Goal: Task Accomplishment & Management: Use online tool/utility

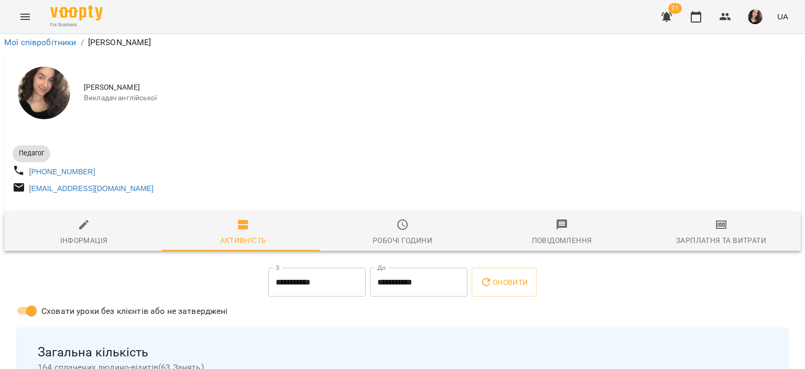
scroll to position [429, 0]
click at [36, 18] on button "Menu" at bounding box center [25, 16] width 25 height 25
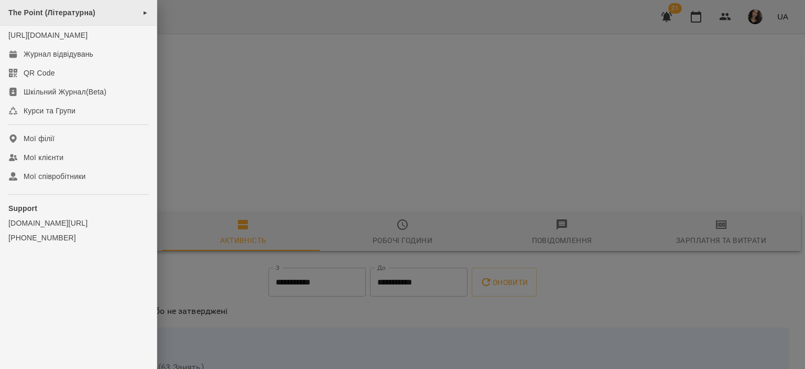
click at [67, 19] on div "The Point (Літературна) ►" at bounding box center [78, 13] width 157 height 26
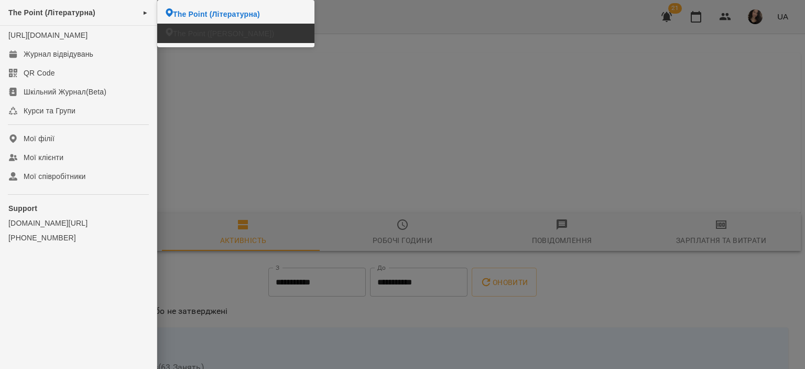
click at [180, 25] on li "The Point ([PERSON_NAME])" at bounding box center [235, 33] width 157 height 19
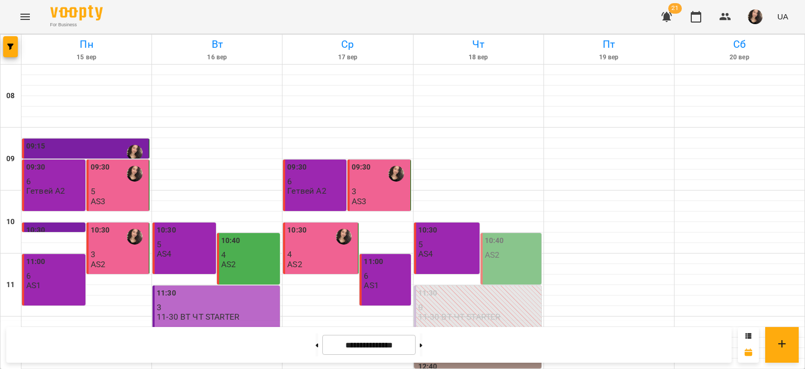
click at [45, 29] on div "For Business 21 UA" at bounding box center [402, 17] width 805 height 34
click at [13, 50] on button "button" at bounding box center [10, 46] width 15 height 21
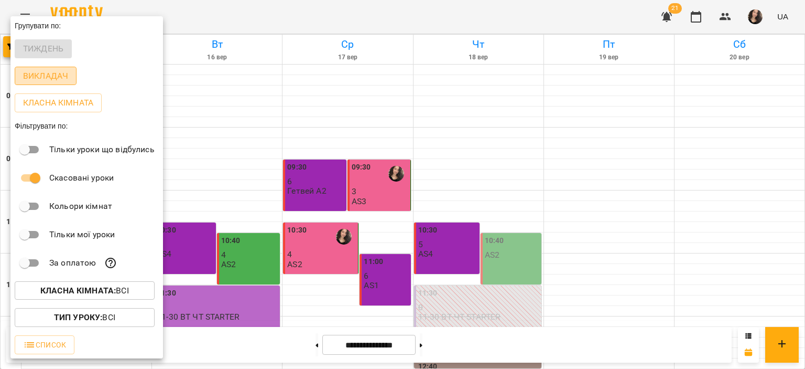
click at [47, 77] on p "Викладач" at bounding box center [45, 76] width 45 height 13
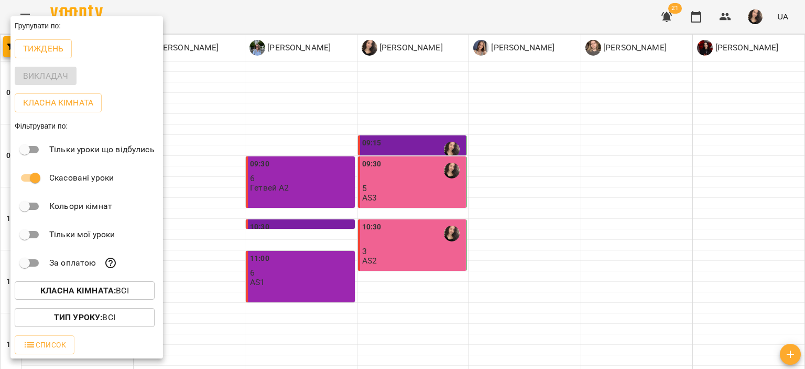
click at [519, 318] on div at bounding box center [402, 184] width 805 height 369
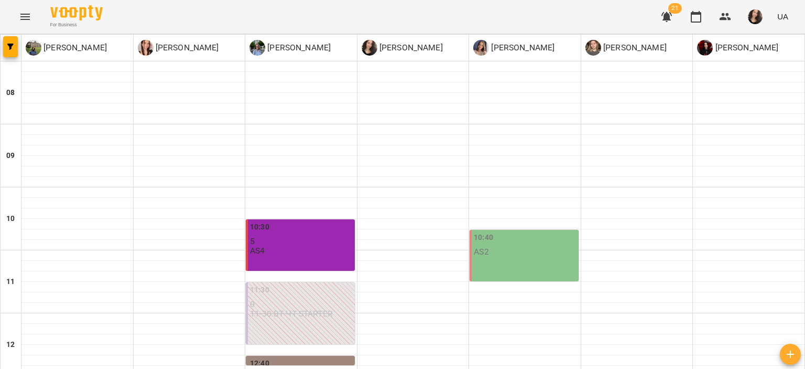
scroll to position [517, 0]
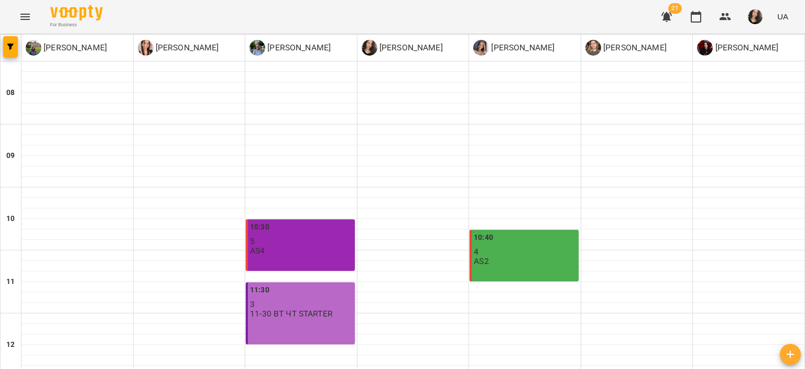
scroll to position [0, 0]
click at [10, 39] on button "button" at bounding box center [10, 46] width 15 height 21
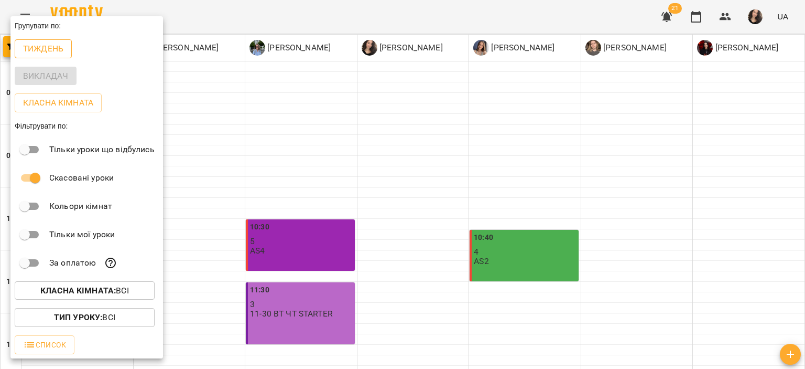
click at [39, 52] on p "Тиждень" at bounding box center [43, 48] width 40 height 13
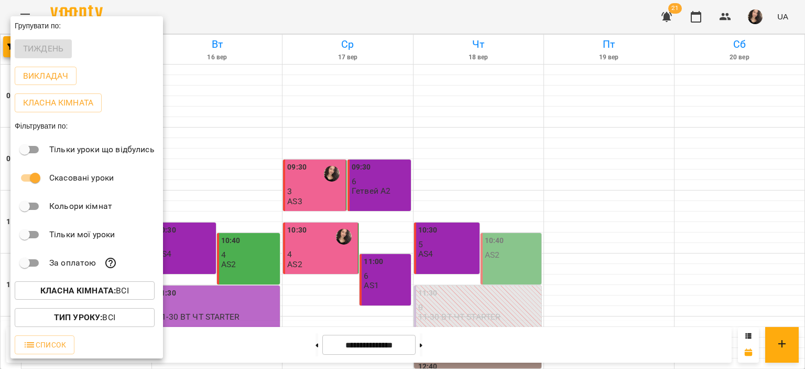
click at [318, 20] on div at bounding box center [402, 184] width 805 height 369
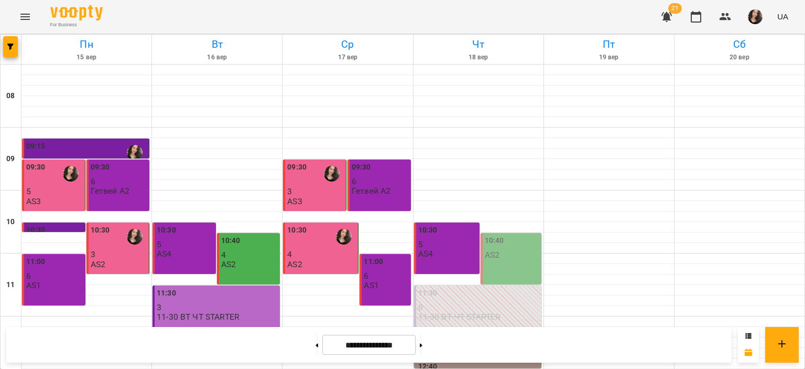
scroll to position [446, 0]
click at [423, 343] on button at bounding box center [421, 344] width 3 height 23
type input "**********"
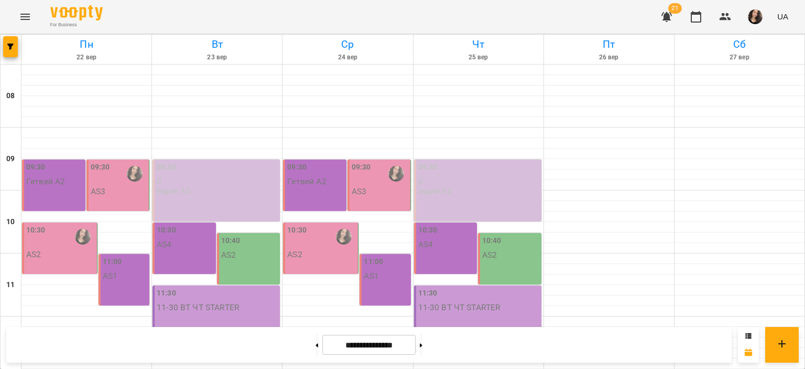
scroll to position [24, 0]
click at [23, 17] on icon "Menu" at bounding box center [24, 17] width 9 height 6
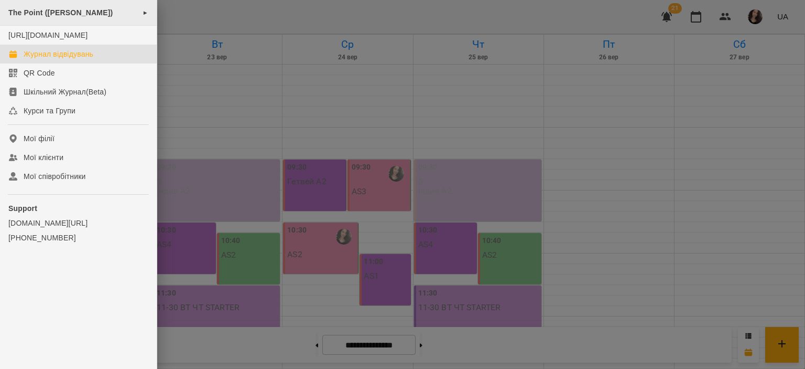
click at [51, 17] on div "The Point ([PERSON_NAME]) ►" at bounding box center [78, 13] width 157 height 26
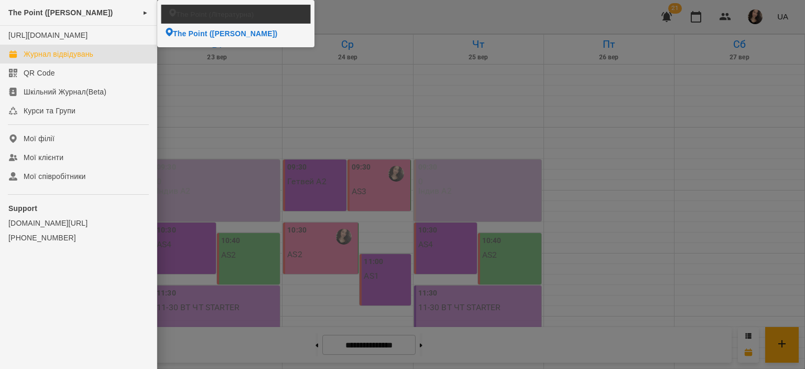
click at [204, 16] on span "The Point (Літературна)" at bounding box center [215, 14] width 78 height 10
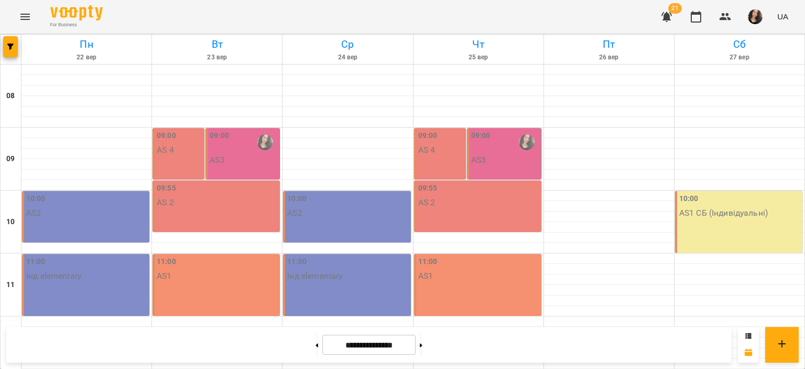
scroll to position [498, 0]
click at [316, 349] on button at bounding box center [317, 344] width 3 height 23
type input "**********"
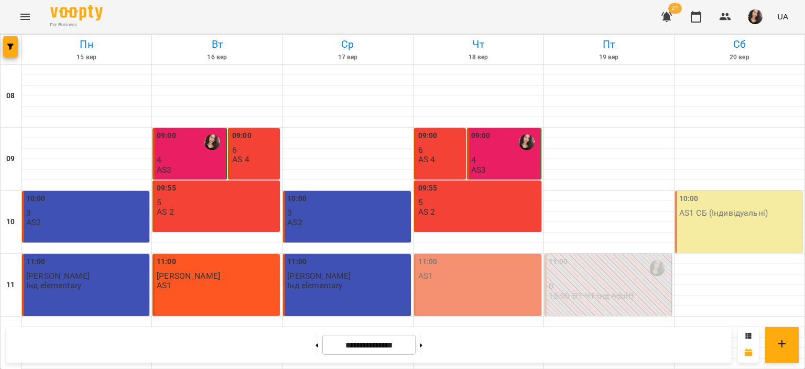
scroll to position [466, 0]
